Goal: Information Seeking & Learning: Learn about a topic

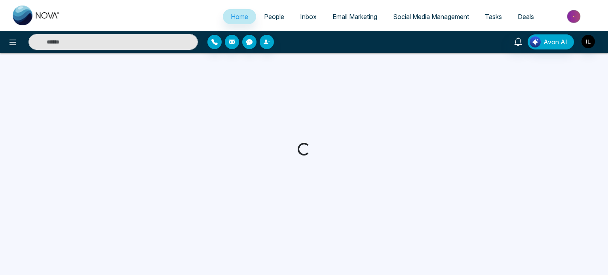
select select "*"
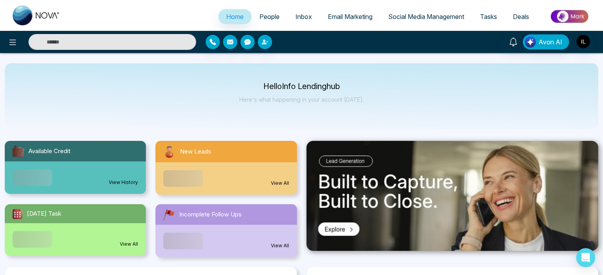
click at [573, 17] on img at bounding box center [569, 17] width 57 height 18
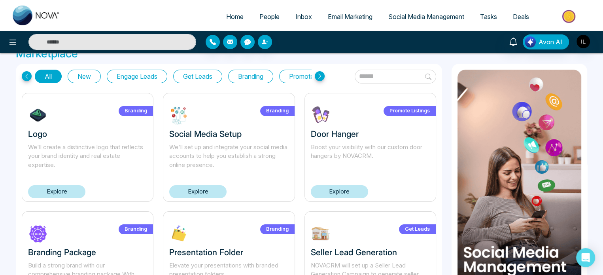
scroll to position [14, 0]
click at [68, 197] on link "Explore" at bounding box center [56, 191] width 57 height 13
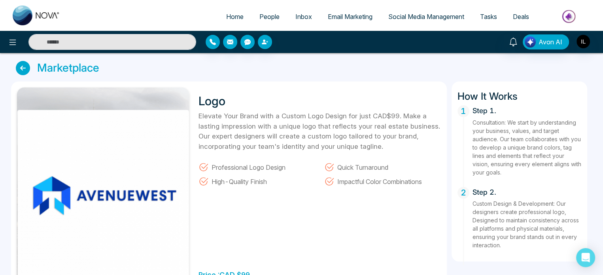
click at [25, 66] on icon at bounding box center [23, 68] width 14 height 14
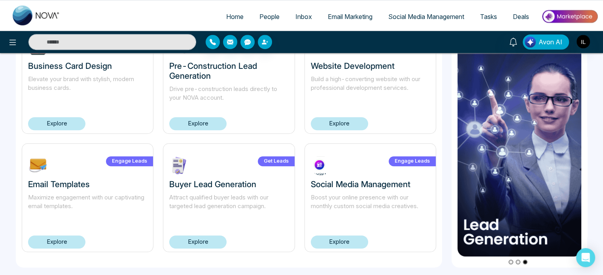
scroll to position [392, 0]
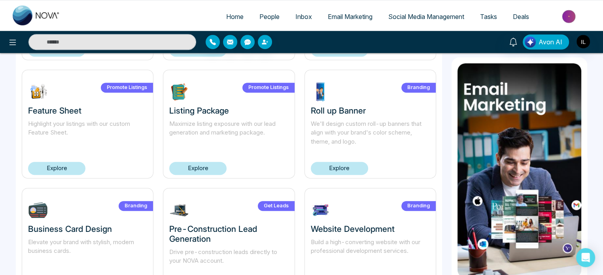
click at [64, 174] on link "Explore" at bounding box center [56, 168] width 57 height 13
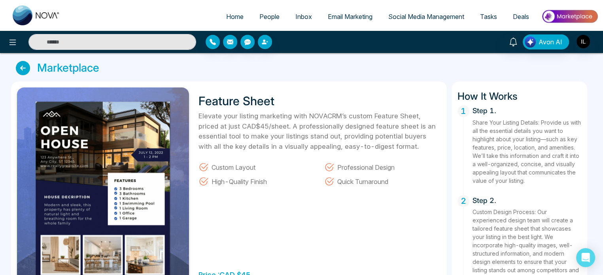
click at [16, 65] on icon at bounding box center [23, 68] width 14 height 14
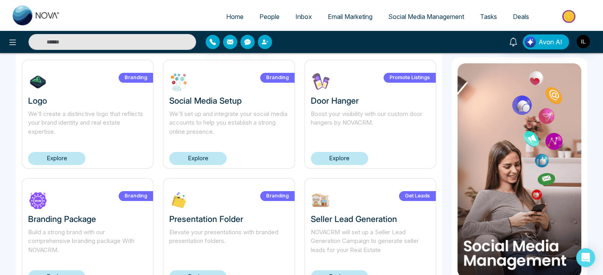
scroll to position [42, 0]
